Goal: Navigation & Orientation: Find specific page/section

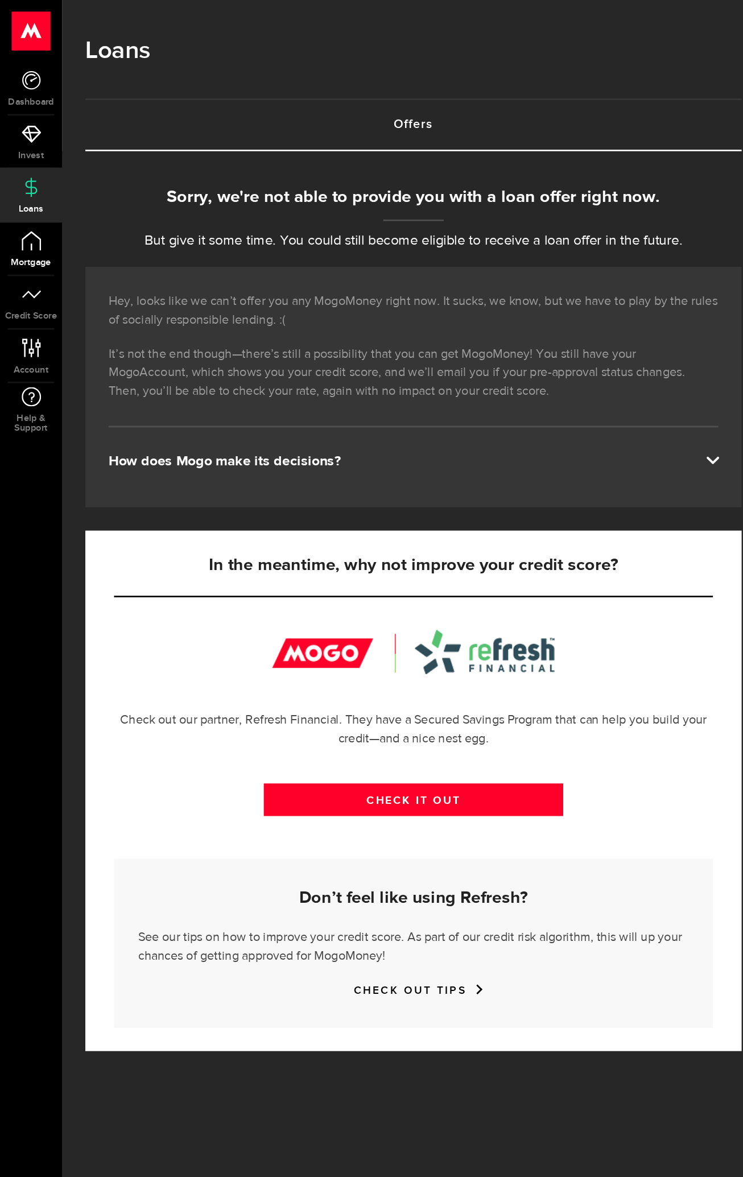
click at [5, 178] on link "Mortgage" at bounding box center [23, 182] width 46 height 39
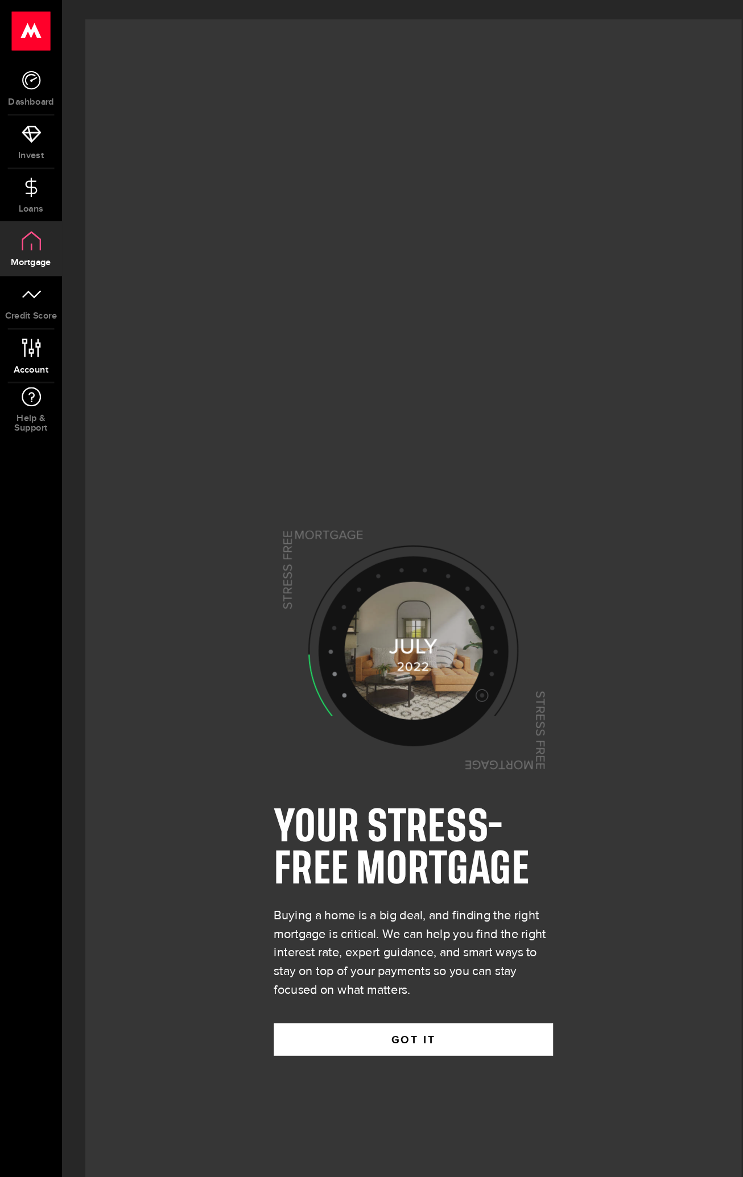
click at [32, 261] on link "Account Compte" at bounding box center [23, 261] width 46 height 39
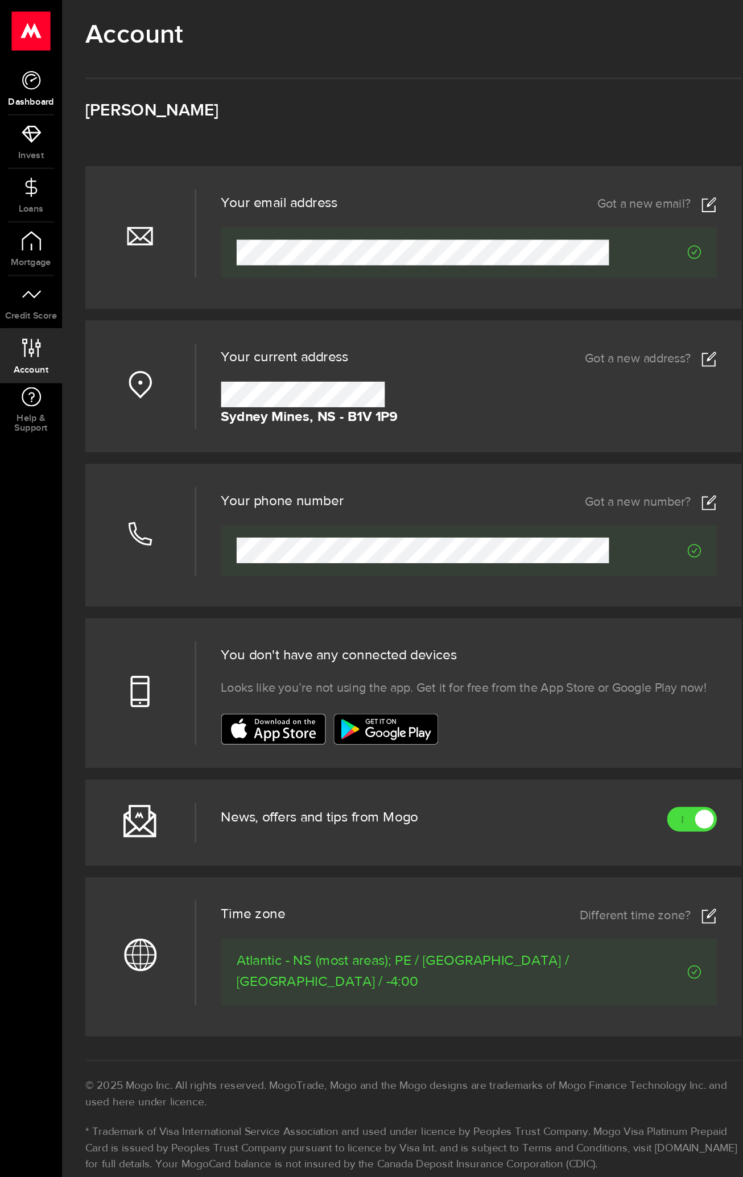
click at [5, 74] on span "Dashboard" at bounding box center [23, 75] width 46 height 7
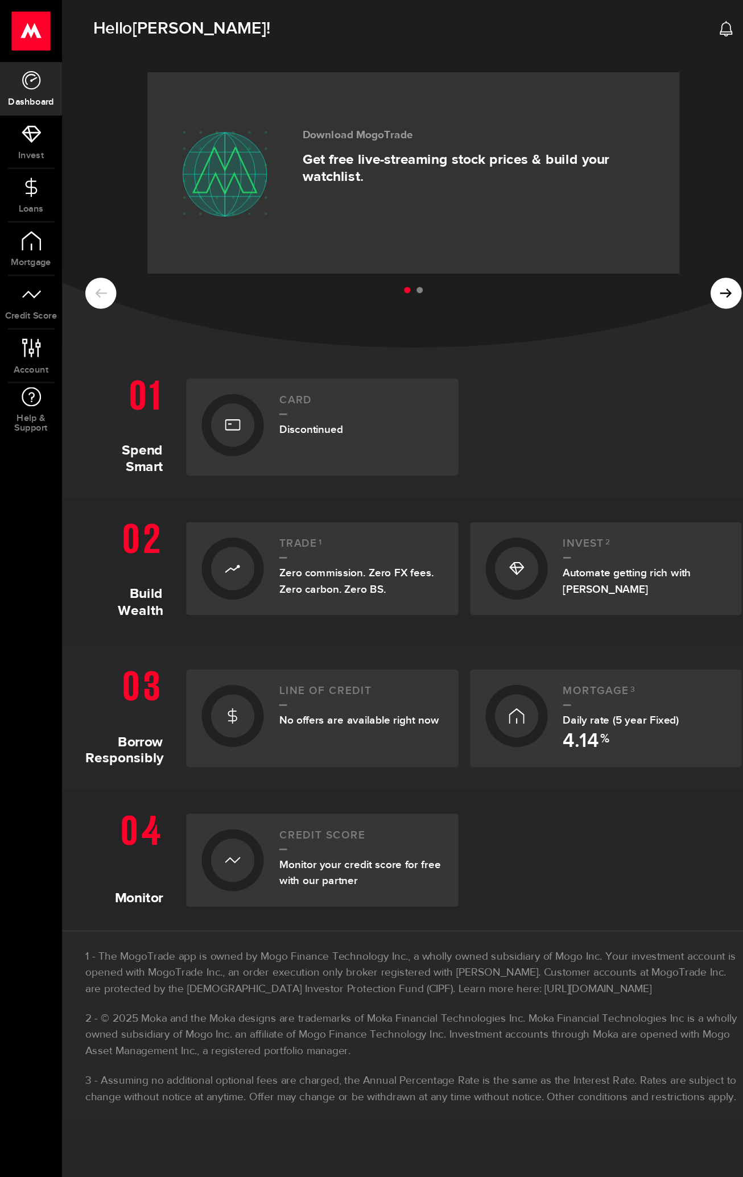
click at [232, 518] on h2 "Line of credit" at bounding box center [265, 509] width 120 height 15
click at [357, 111] on div "Download MogoTrade Get free live-streaming stock prices & build your watchlist." at bounding box center [352, 127] width 260 height 80
click at [514, 175] on div "Download MogoTrade Get free live-streaming stock prices & build your watchlist.…" at bounding box center [304, 147] width 516 height 216
click at [527, 215] on ul at bounding box center [303, 213] width 481 height 15
click at [533, 215] on ul at bounding box center [303, 213] width 481 height 15
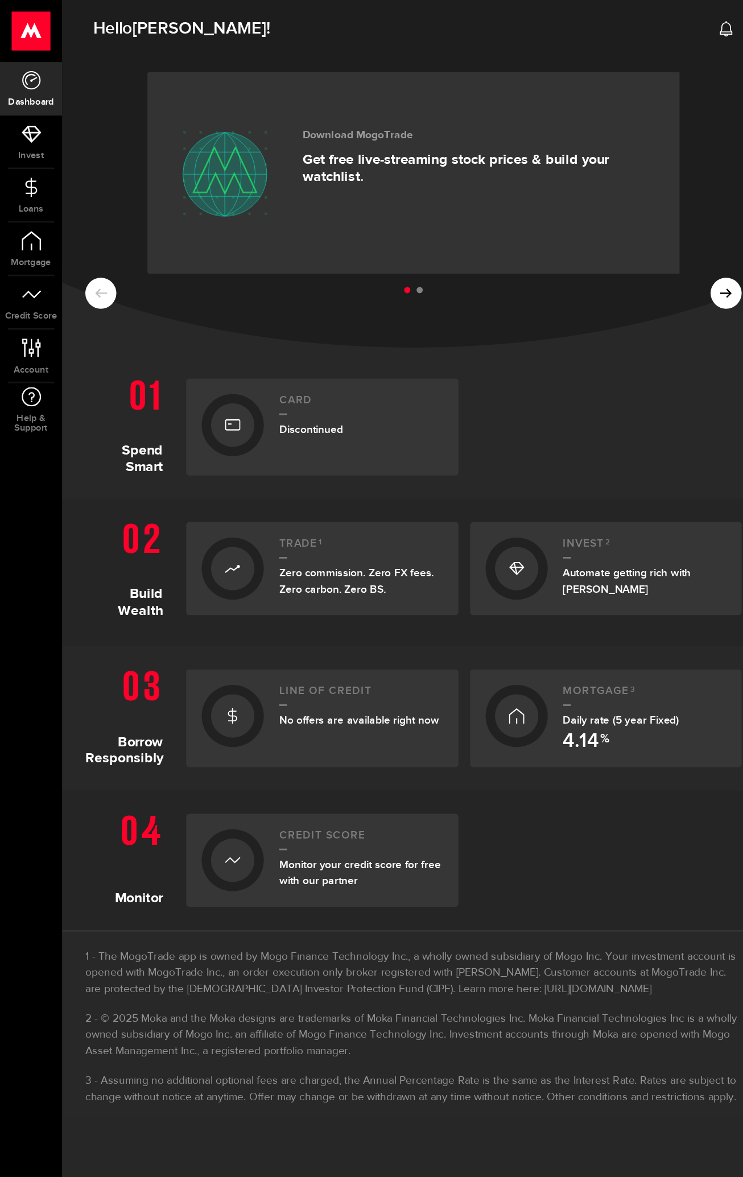
click at [533, 215] on ul at bounding box center [303, 213] width 481 height 15
